Goal: Information Seeking & Learning: Check status

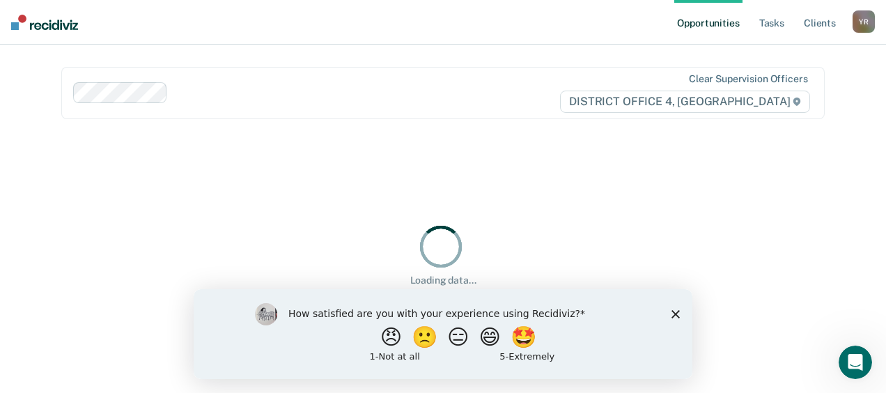
click at [680, 311] on div "How satisfied are you with your experience using Recidiviz? 😠 🙁 😑 😄 🤩 1 - Not a…" at bounding box center [443, 333] width 499 height 90
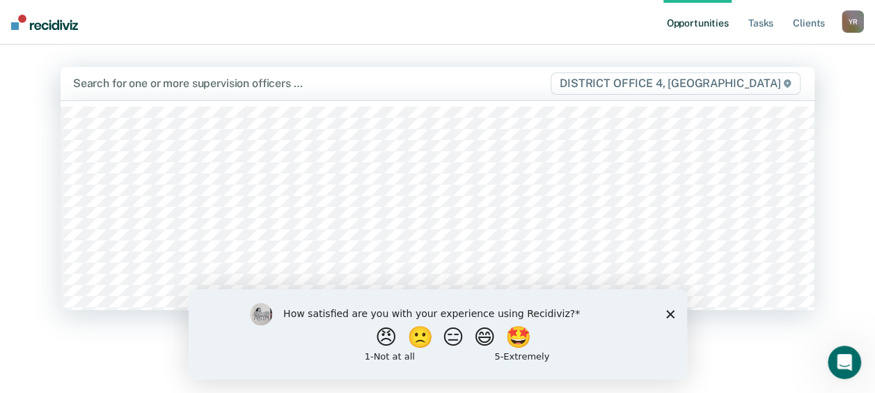
click at [171, 84] on div at bounding box center [311, 83] width 476 height 16
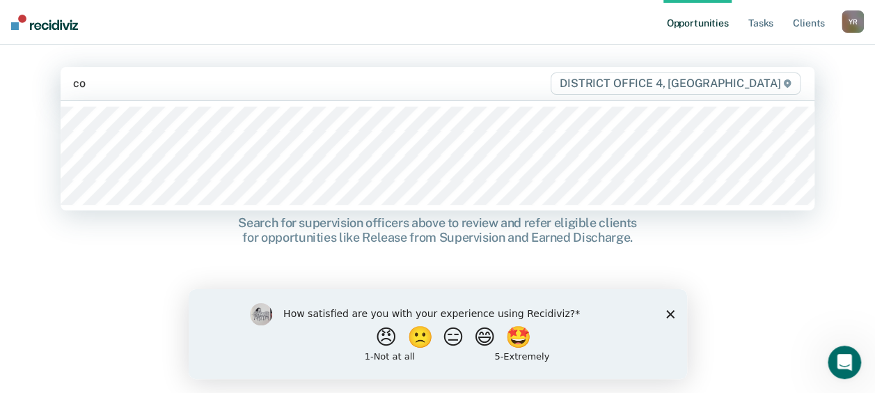
type input "c"
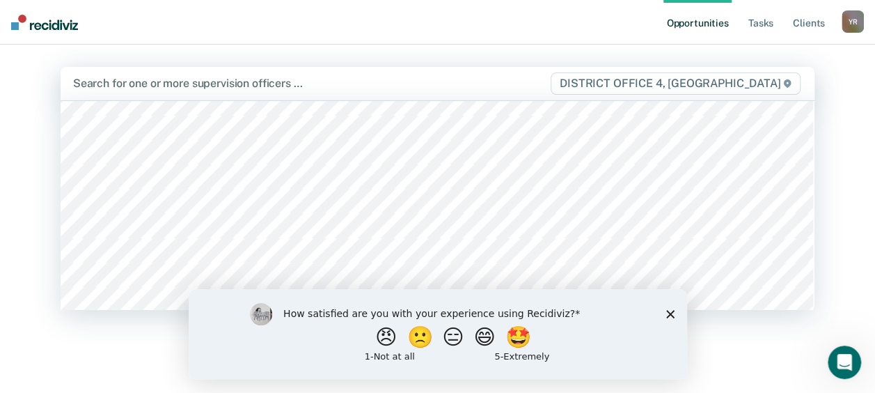
scroll to position [318, 0]
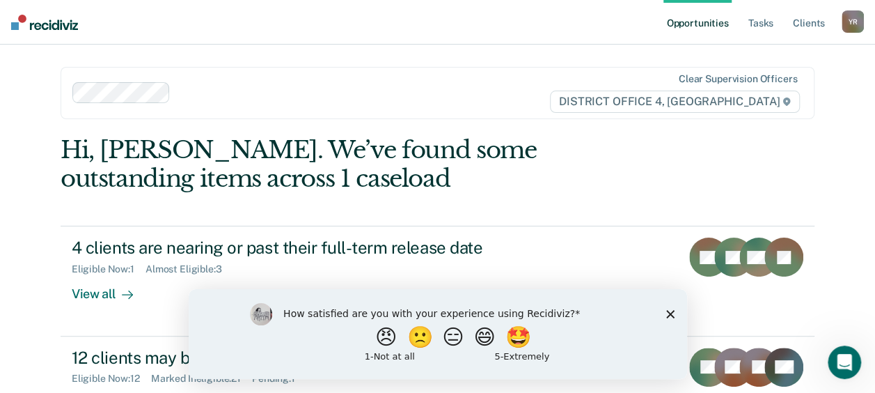
click at [668, 315] on polygon "Close survey" at bounding box center [670, 313] width 8 height 8
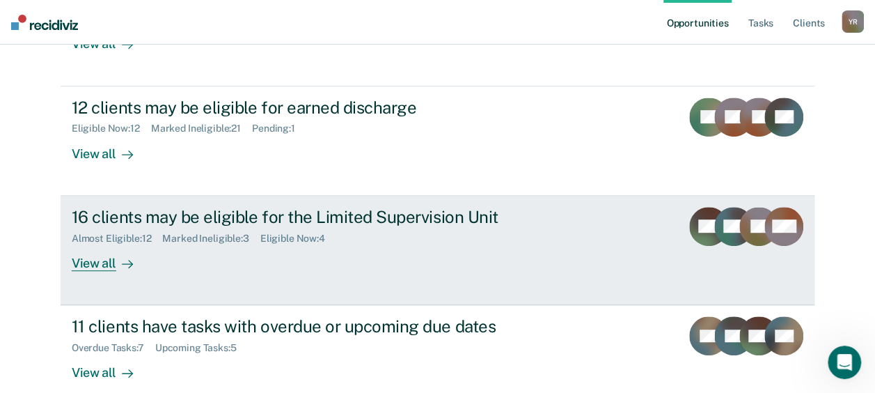
scroll to position [270, 0]
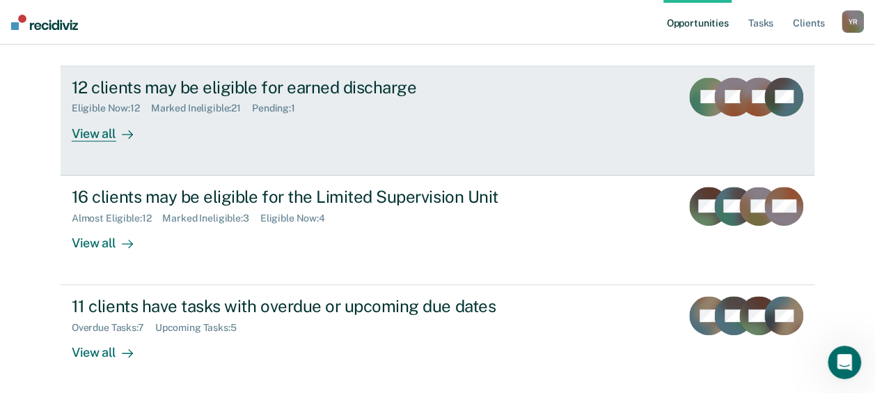
click at [81, 134] on div "View all" at bounding box center [111, 127] width 78 height 27
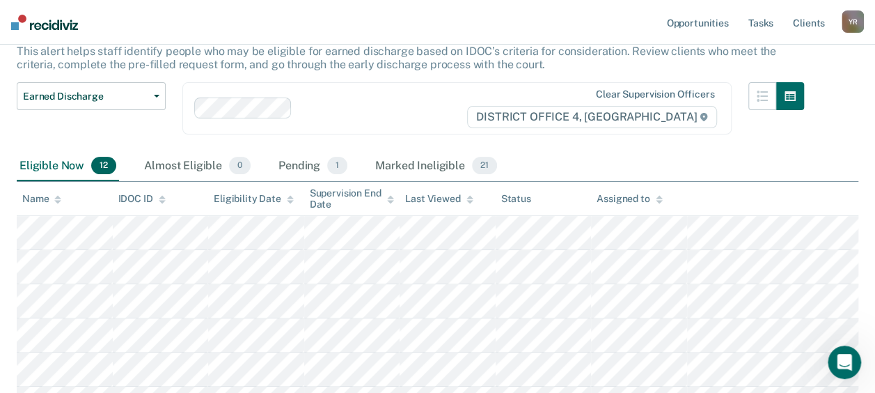
scroll to position [70, 0]
